Goal: Find specific page/section: Find specific page/section

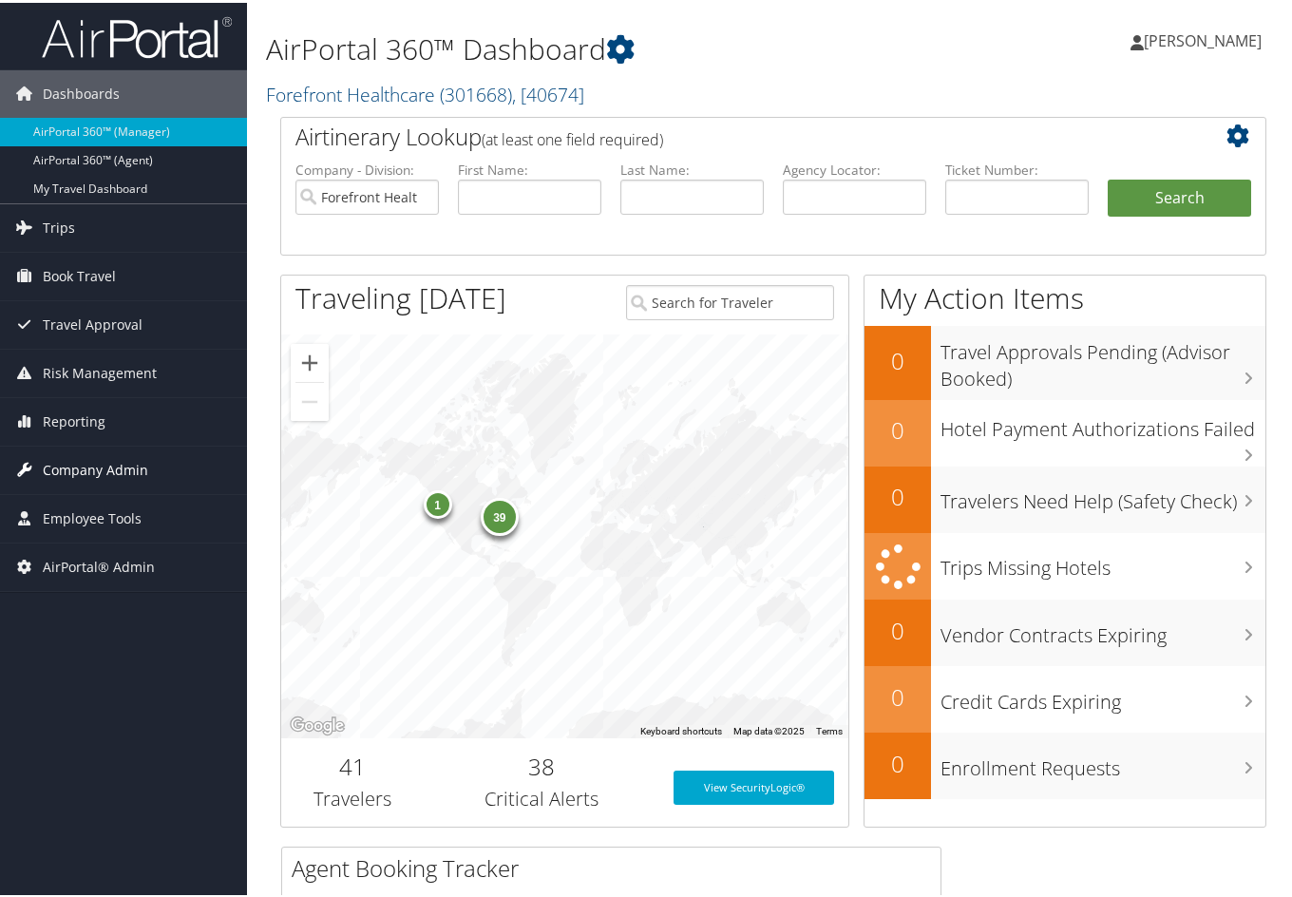
click at [107, 458] on span "Company Admin" at bounding box center [95, 468] width 105 height 48
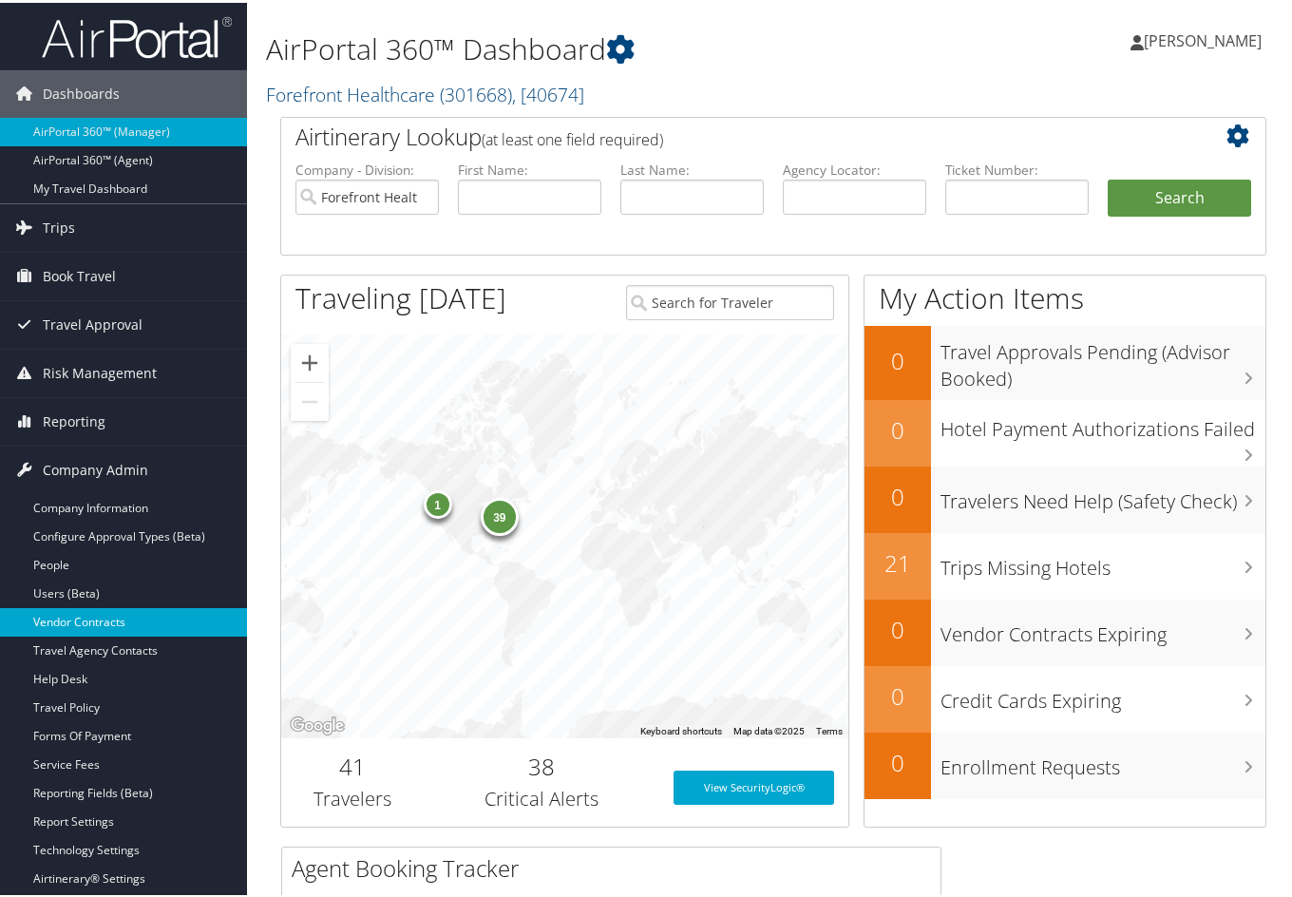
click at [78, 620] on link "Vendor Contracts" at bounding box center [123, 619] width 247 height 29
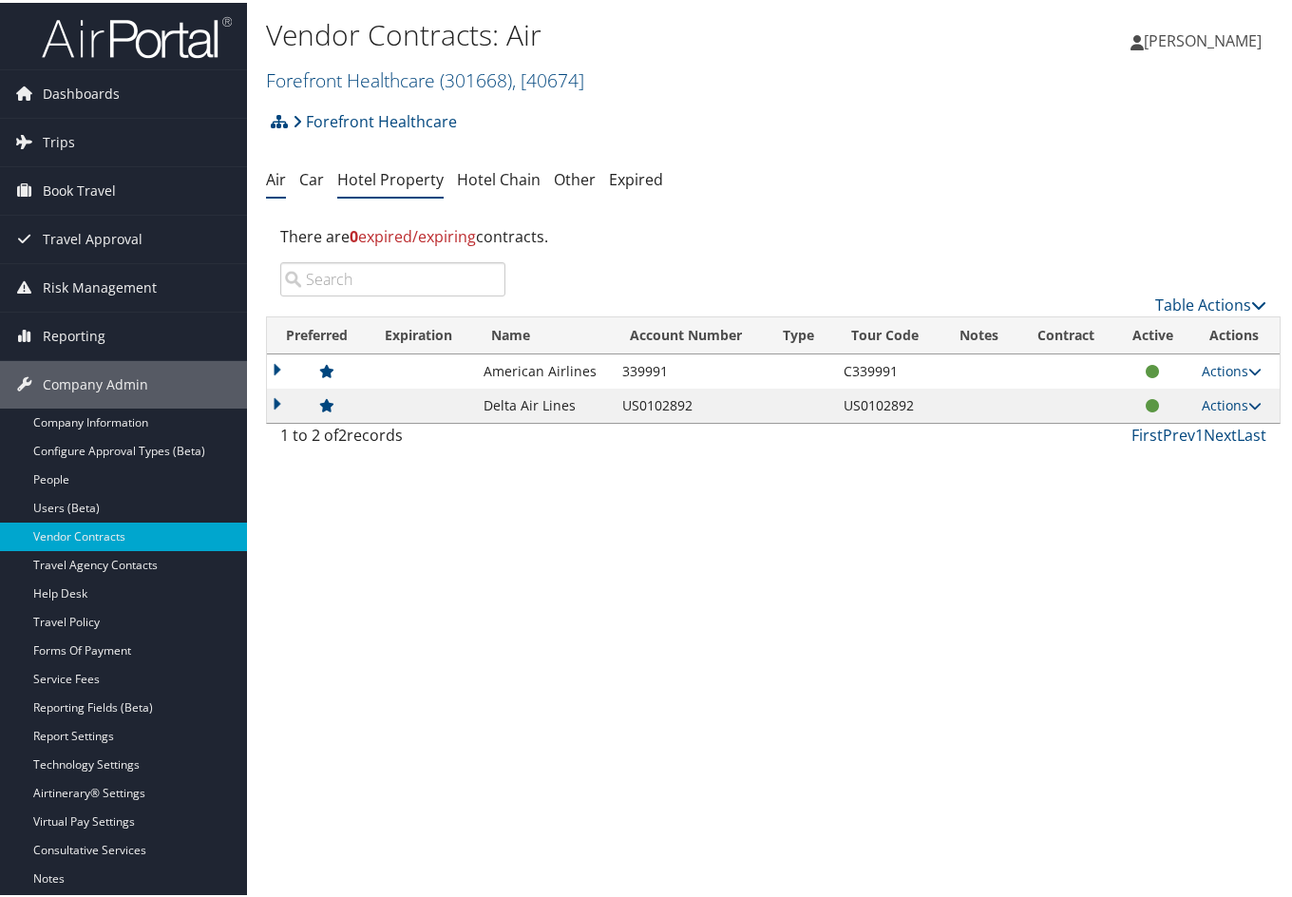
click at [382, 170] on link "Hotel Property" at bounding box center [390, 176] width 106 height 21
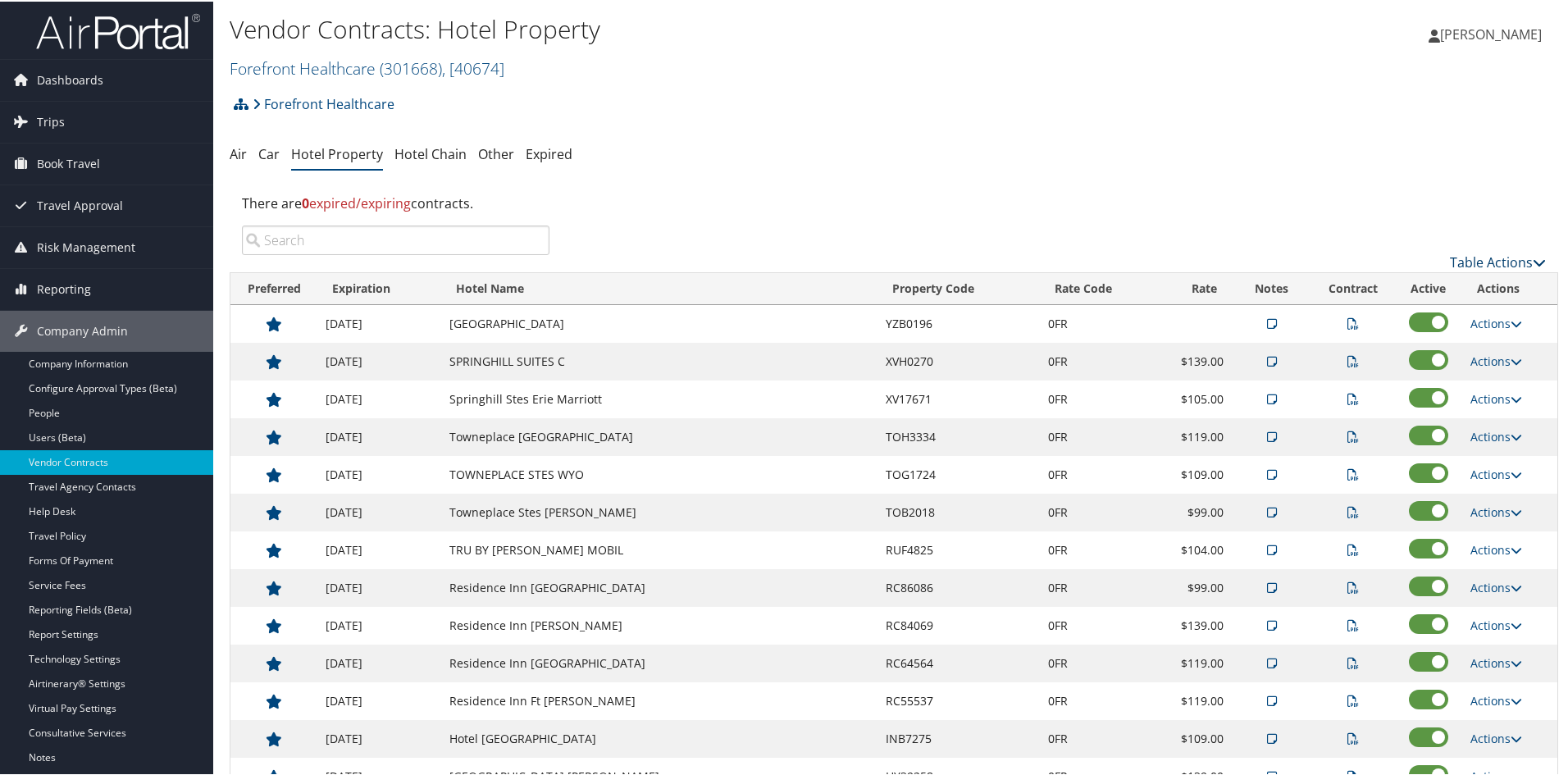
click at [1114, 255] on icon at bounding box center [1539, 261] width 13 height 13
click at [1114, 369] on link "Page Length" at bounding box center [1443, 369] width 216 height 28
click at [1114, 169] on div at bounding box center [787, 388] width 1574 height 775
click at [986, 690] on td "RC55537" at bounding box center [959, 700] width 162 height 38
